Goal: Information Seeking & Learning: Learn about a topic

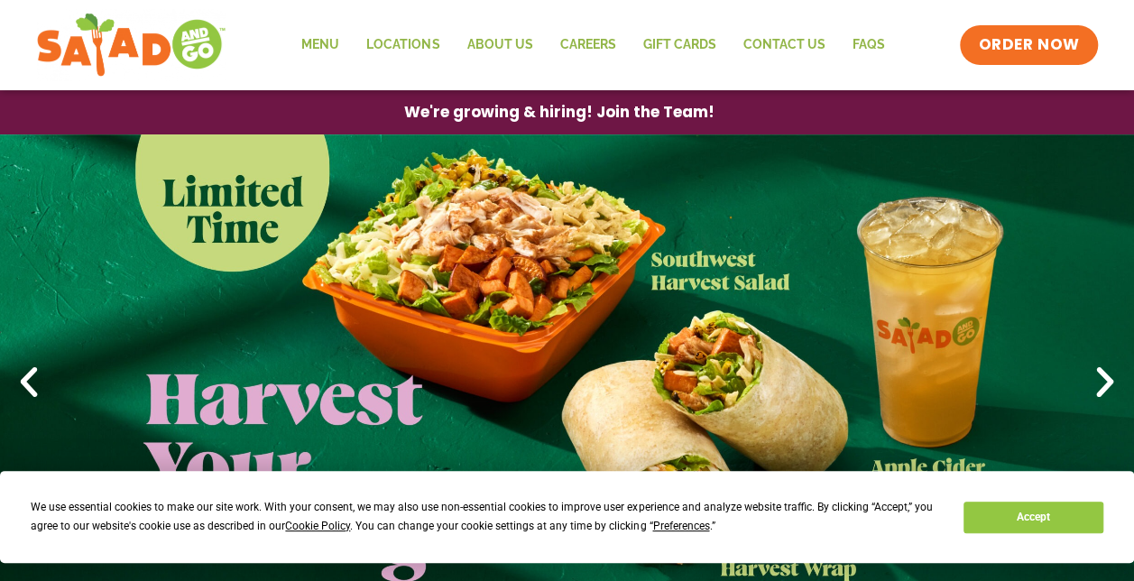
click at [551, 238] on link "1 / 4" at bounding box center [567, 382] width 1134 height 496
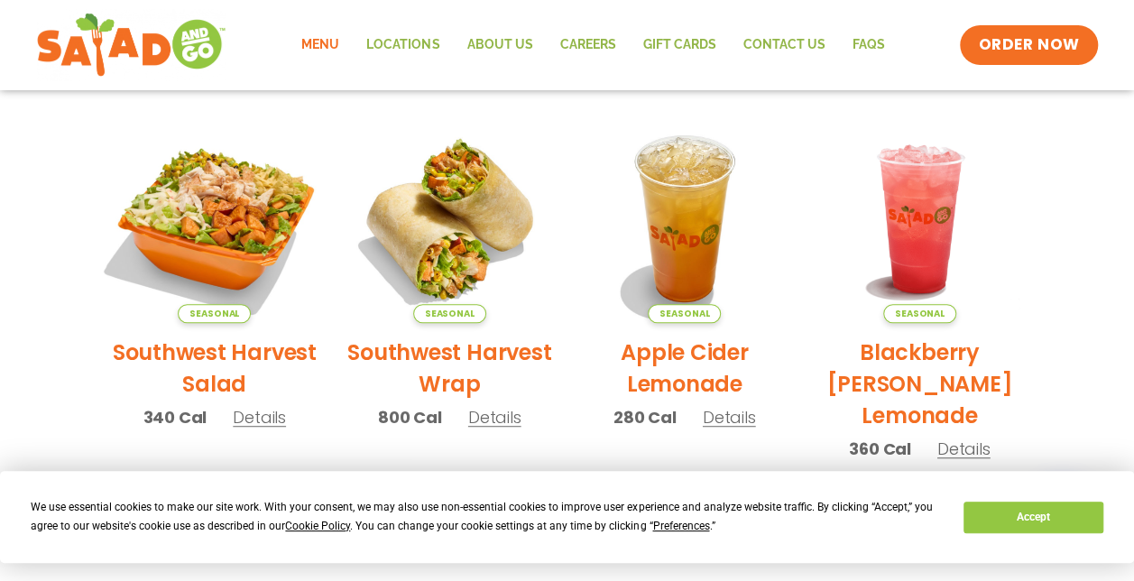
scroll to position [485, 0]
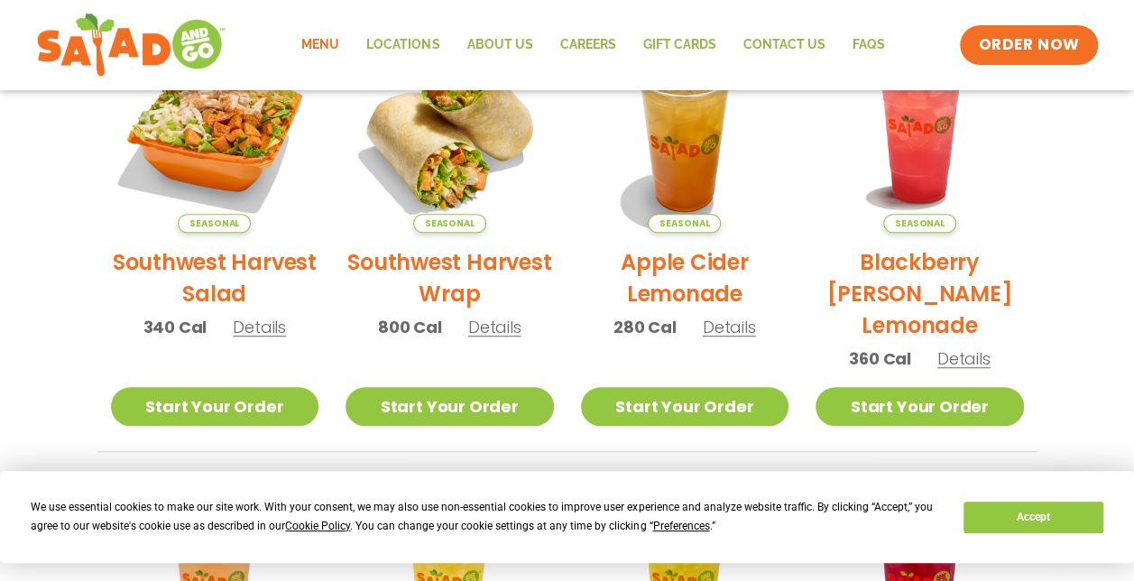
click at [272, 328] on span "Details" at bounding box center [259, 327] width 53 height 23
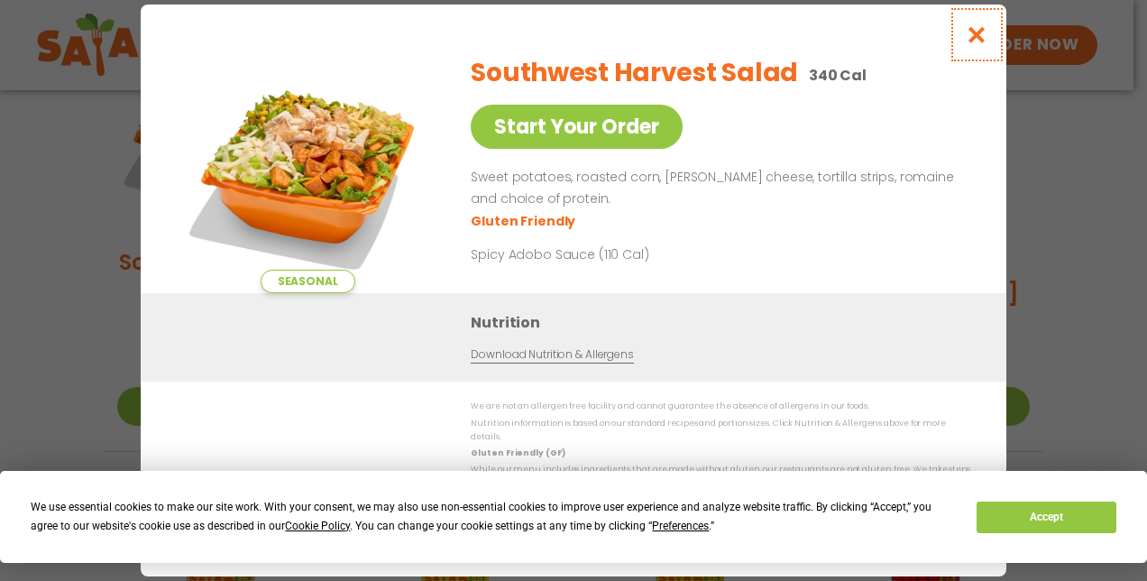
click at [976, 42] on icon "Close modal" at bounding box center [977, 34] width 23 height 19
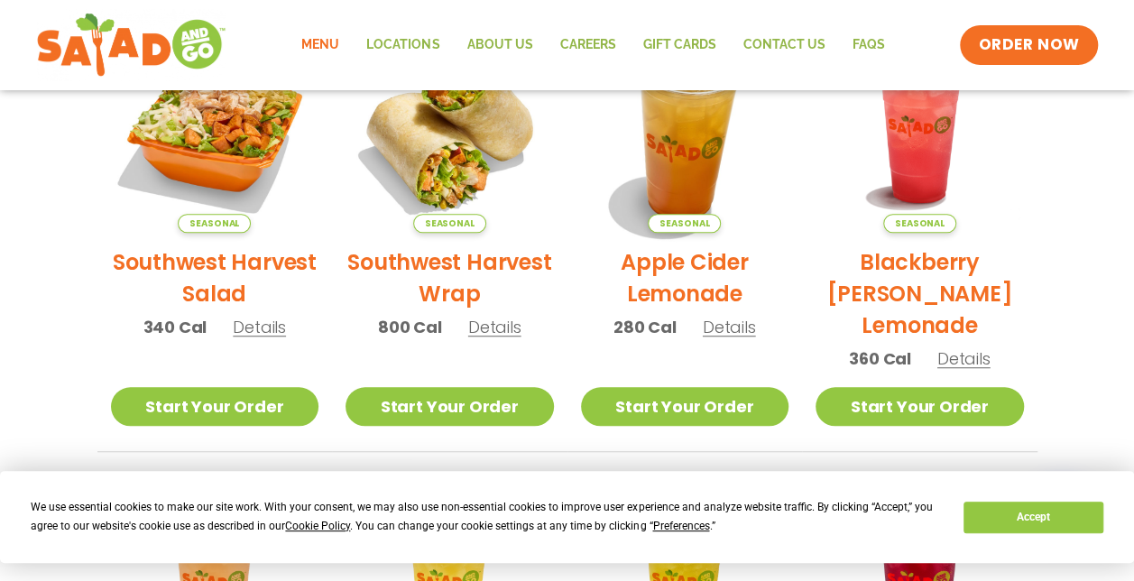
scroll to position [395, 0]
